Goal: Task Accomplishment & Management: Manage account settings

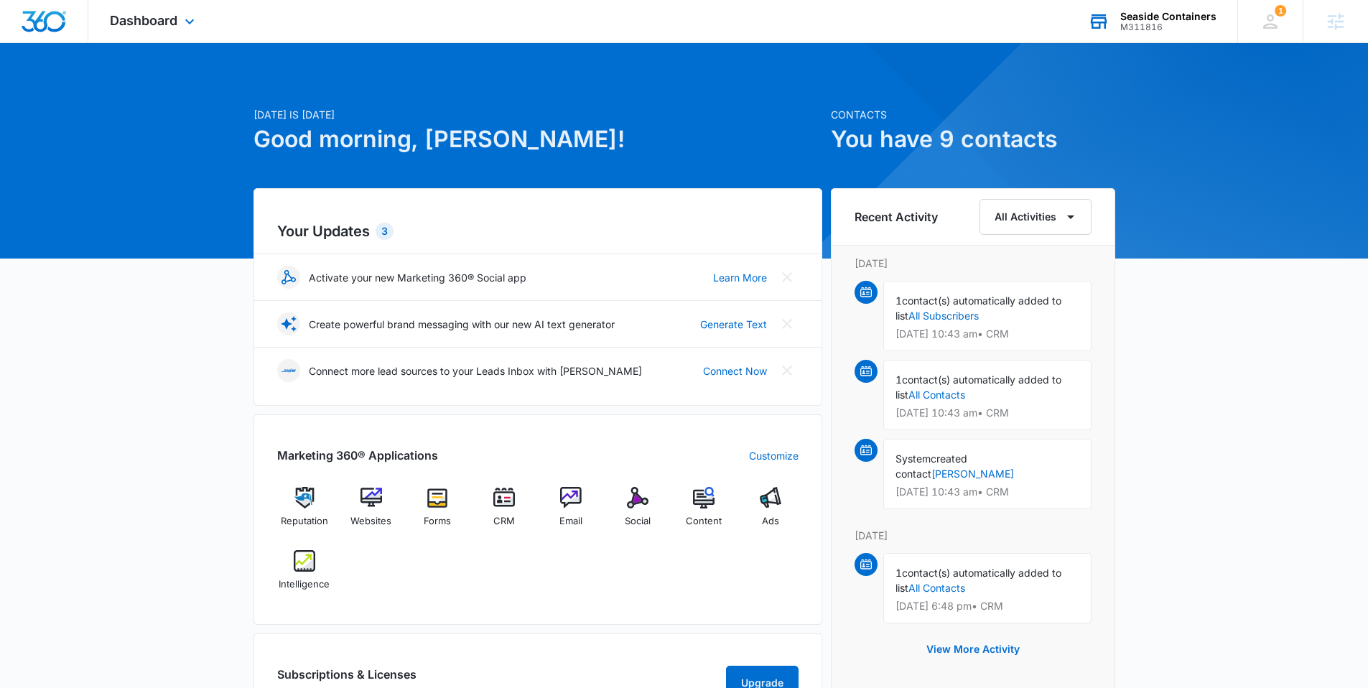
click at [1162, 16] on div "Seaside Containers" at bounding box center [1169, 16] width 96 height 11
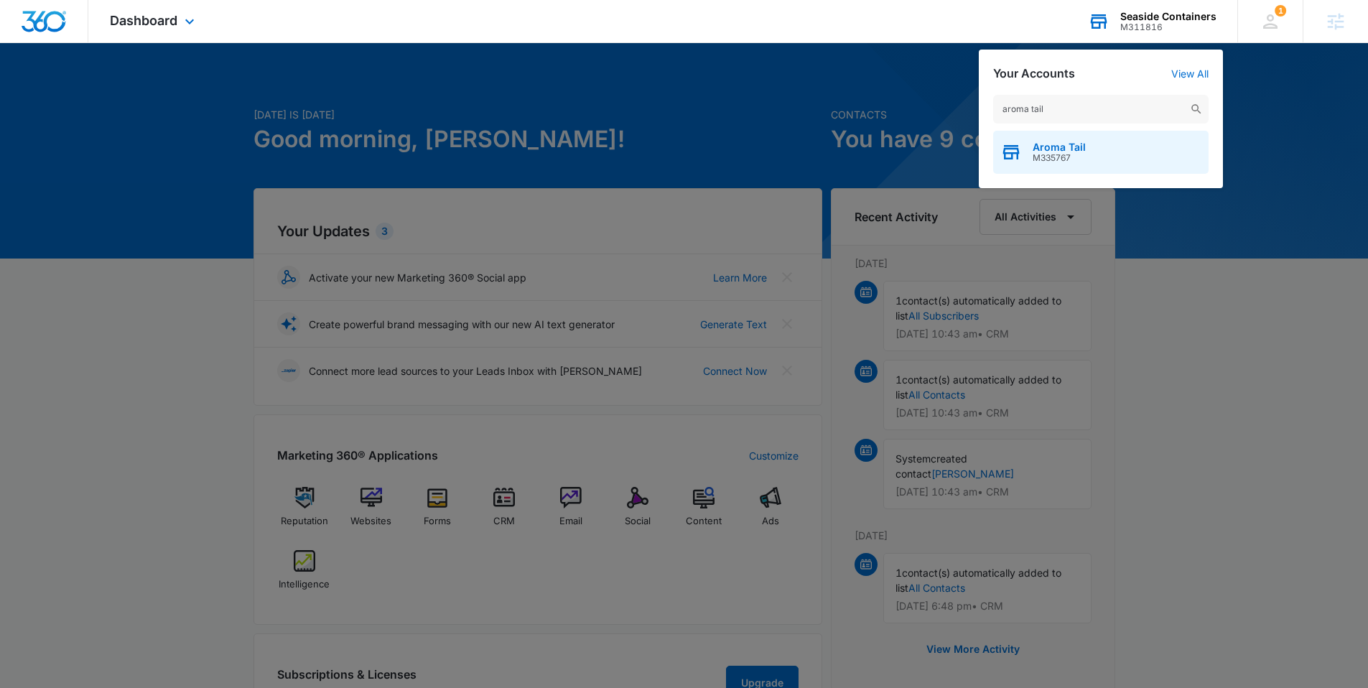
type input "aroma tail"
click at [1045, 154] on span "M335767" at bounding box center [1059, 158] width 53 height 10
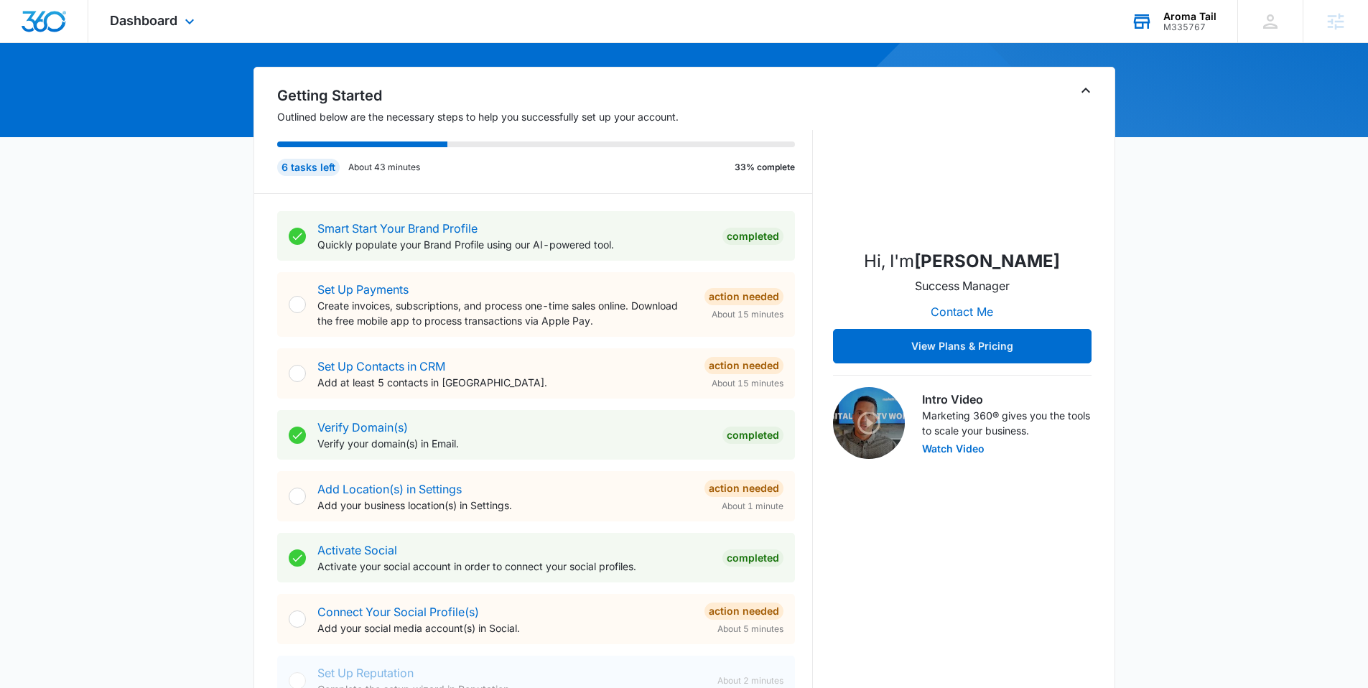
scroll to position [141, 0]
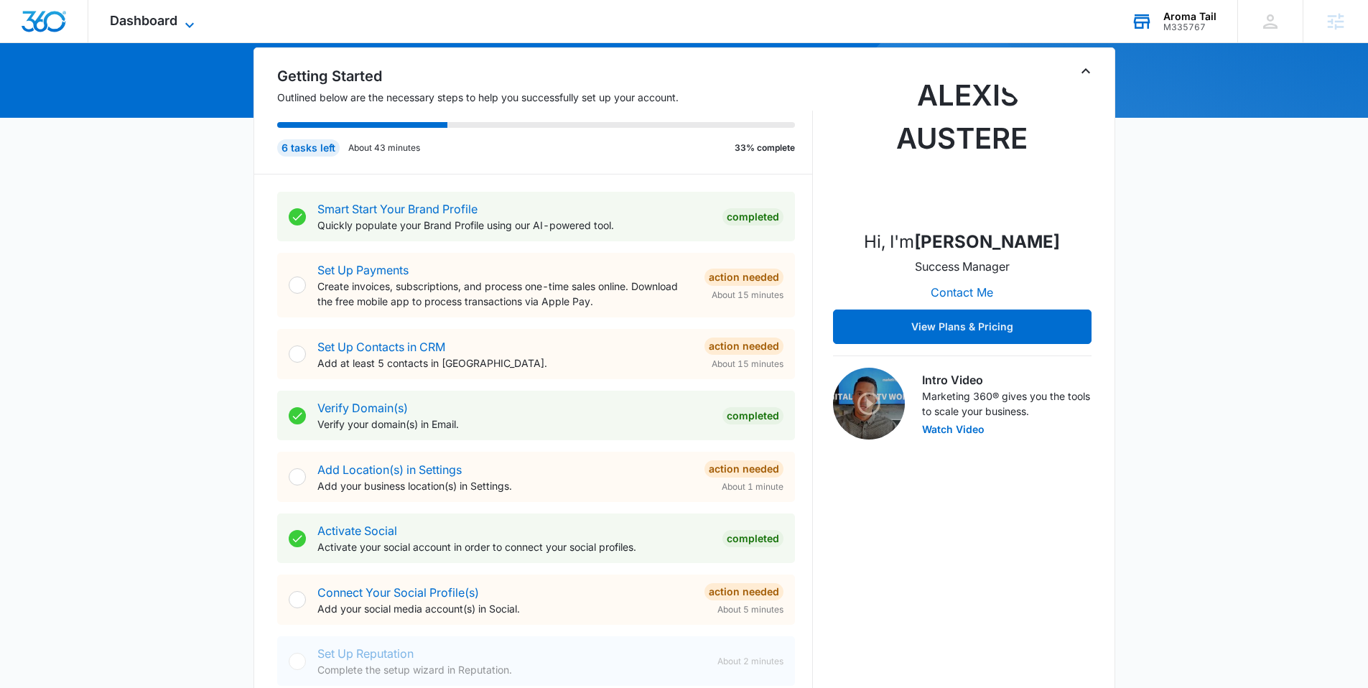
click at [173, 24] on span "Dashboard" at bounding box center [144, 20] width 68 height 15
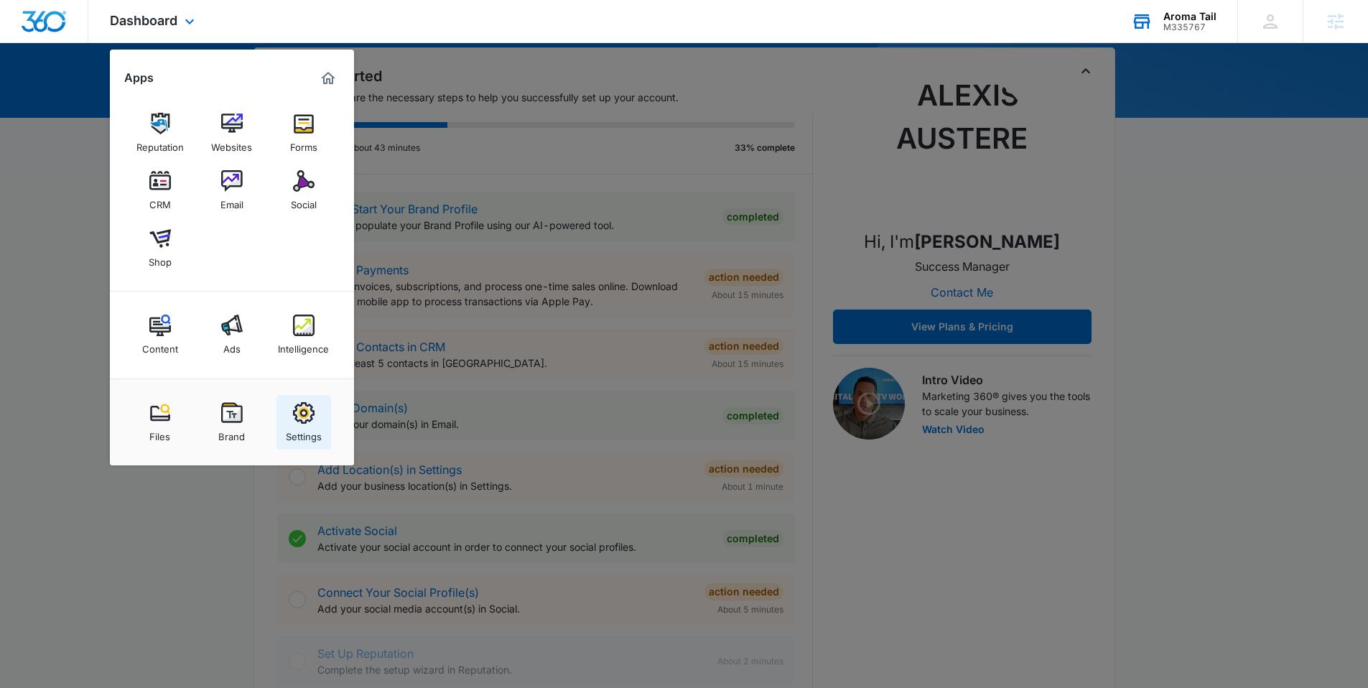
click at [309, 404] on img at bounding box center [304, 413] width 22 height 22
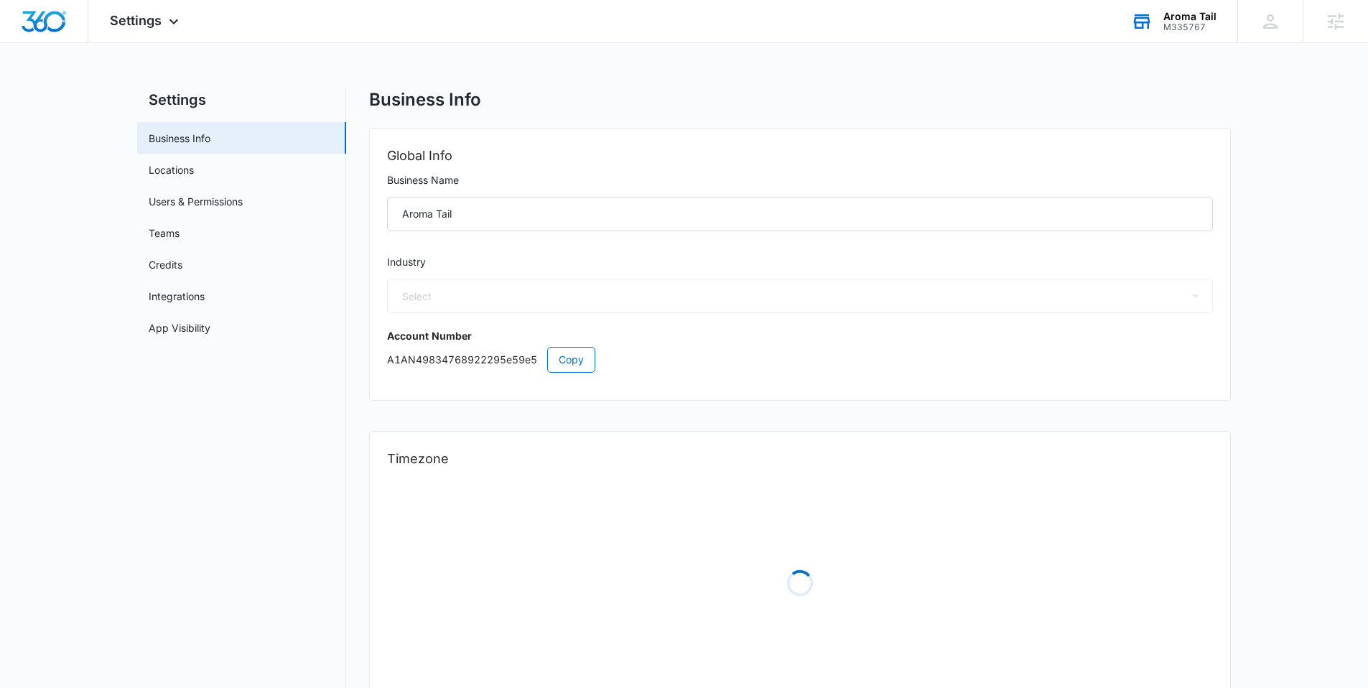
select select "45"
select select "US"
select select "America/[GEOGRAPHIC_DATA]"
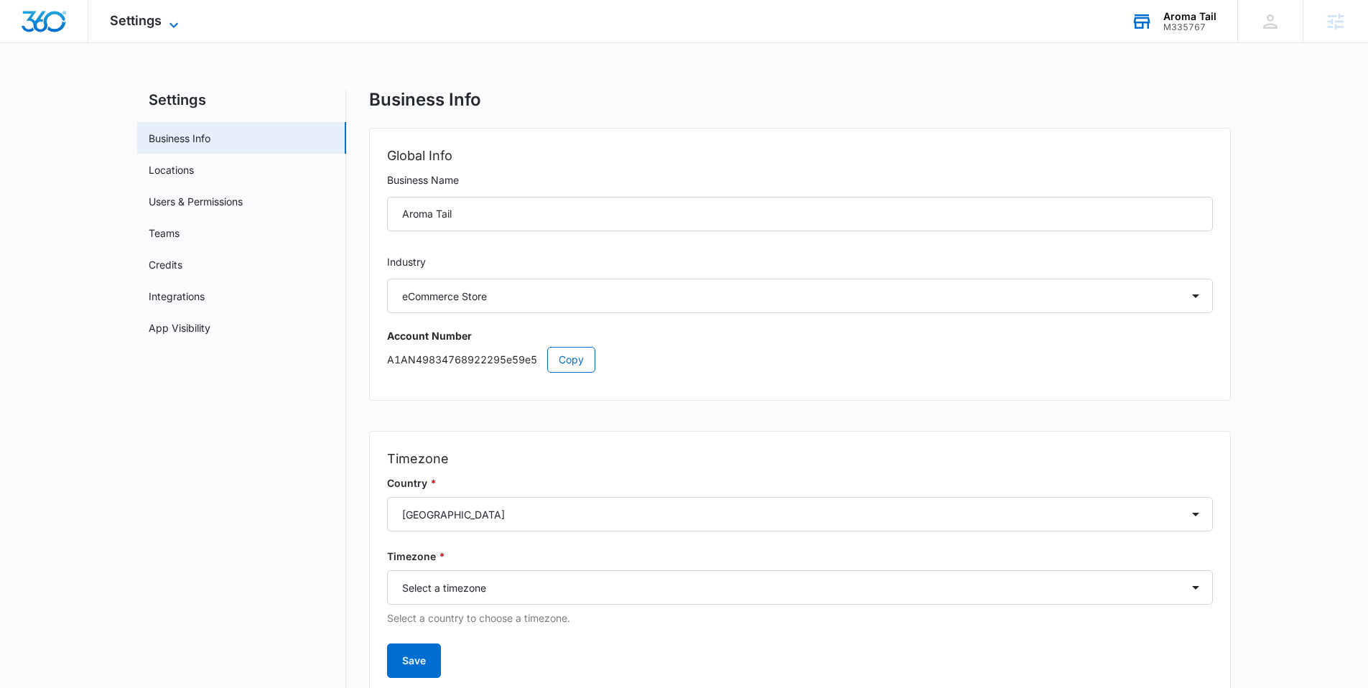
click at [175, 27] on icon at bounding box center [173, 25] width 17 height 17
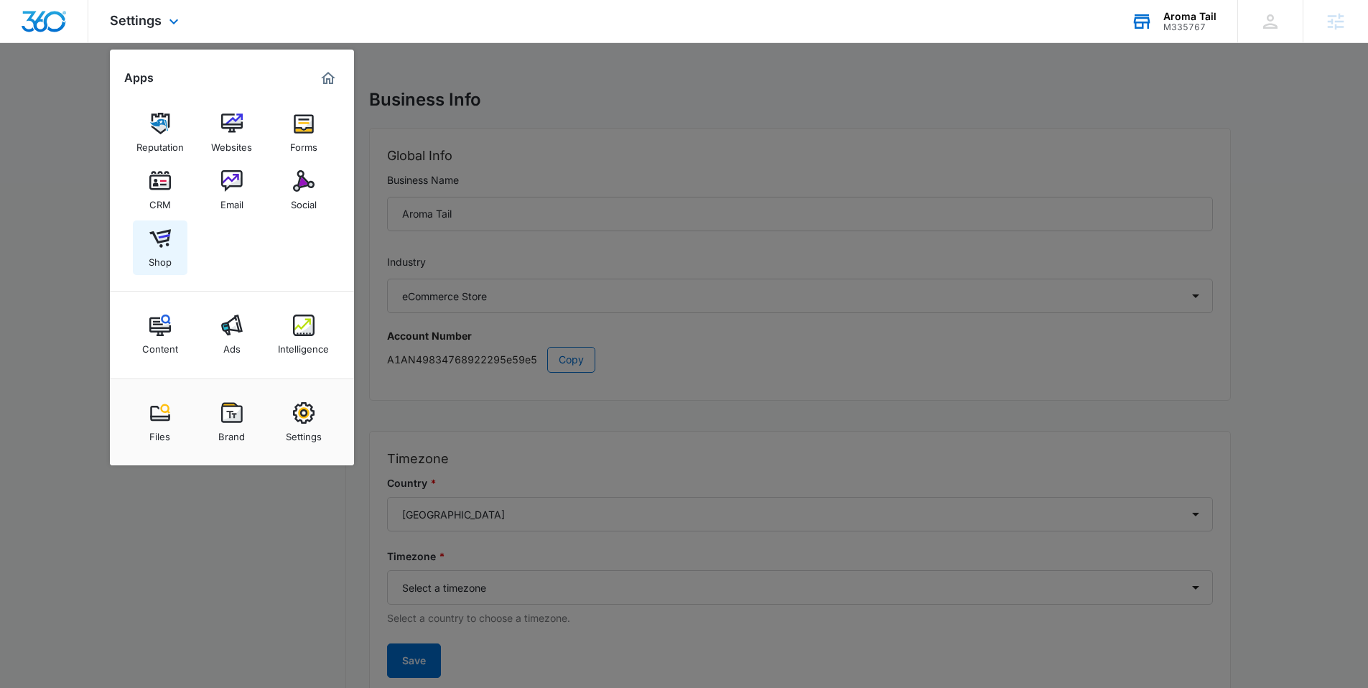
click at [151, 253] on div "Shop" at bounding box center [160, 258] width 23 height 19
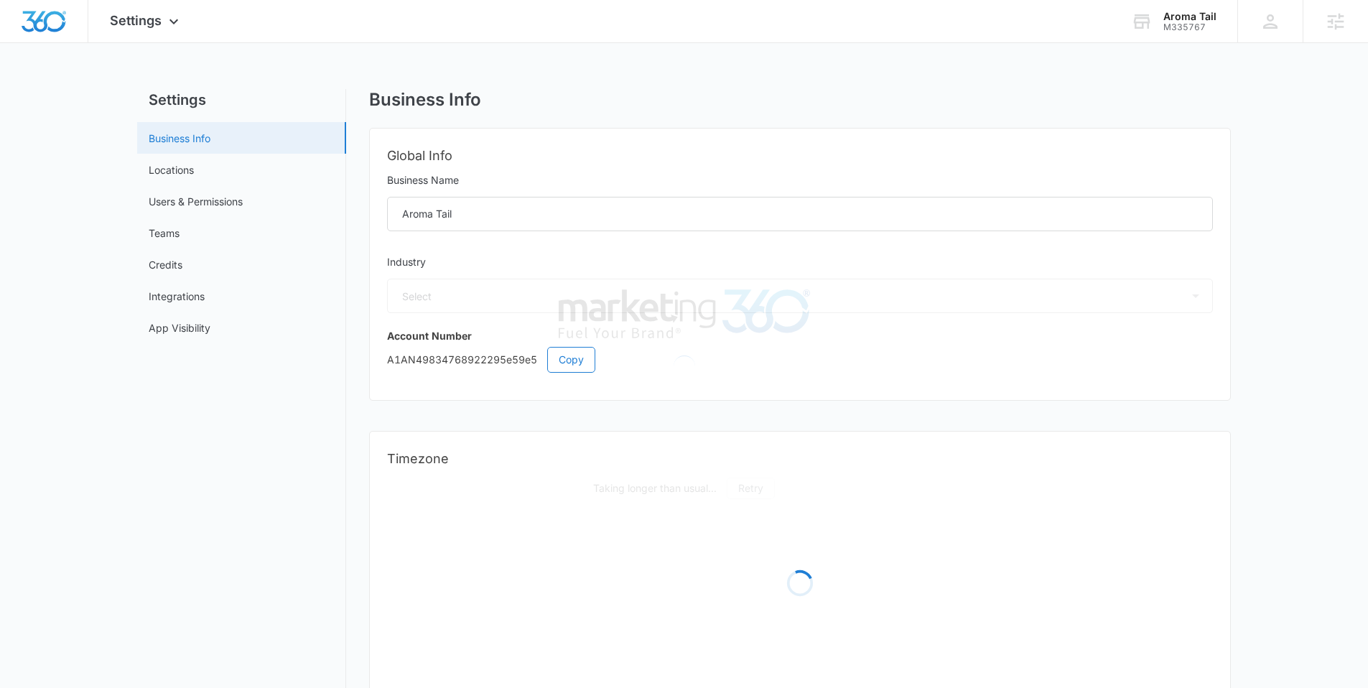
select select "45"
select select "US"
select select "America/[GEOGRAPHIC_DATA]"
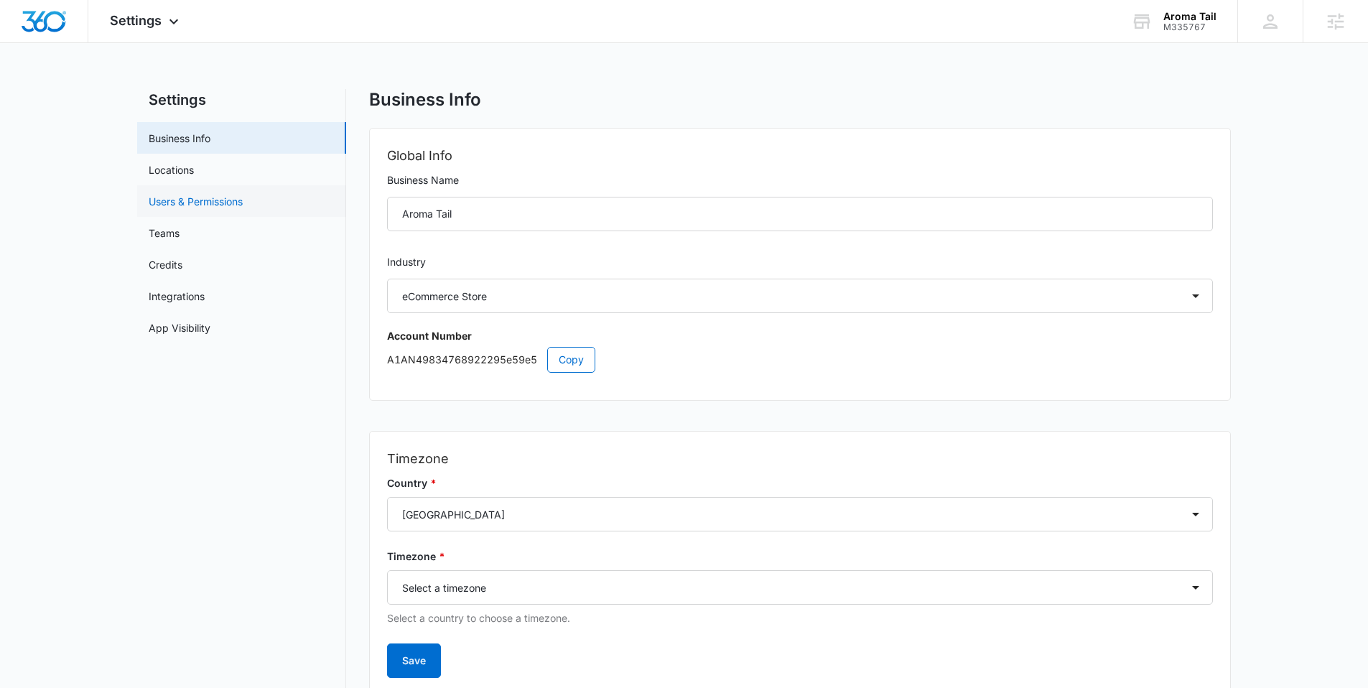
click at [243, 198] on link "Users & Permissions" at bounding box center [196, 201] width 94 height 15
